Goal: Find specific page/section: Find specific page/section

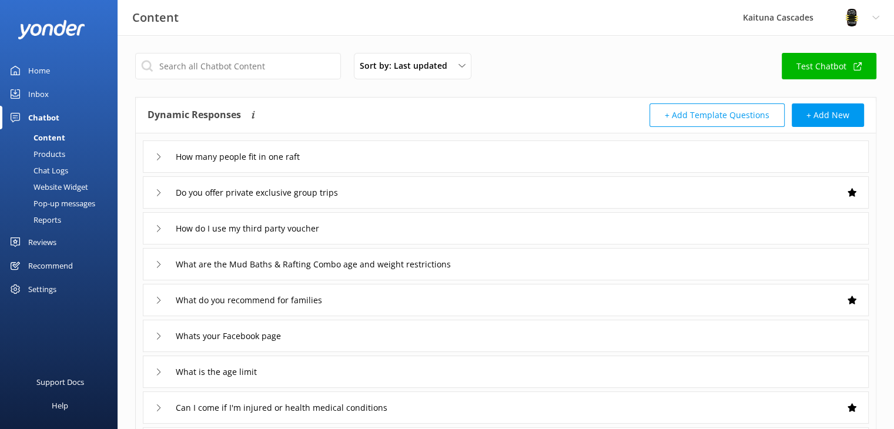
click at [43, 72] on div "Home" at bounding box center [39, 71] width 22 height 24
